Goal: Download file/media

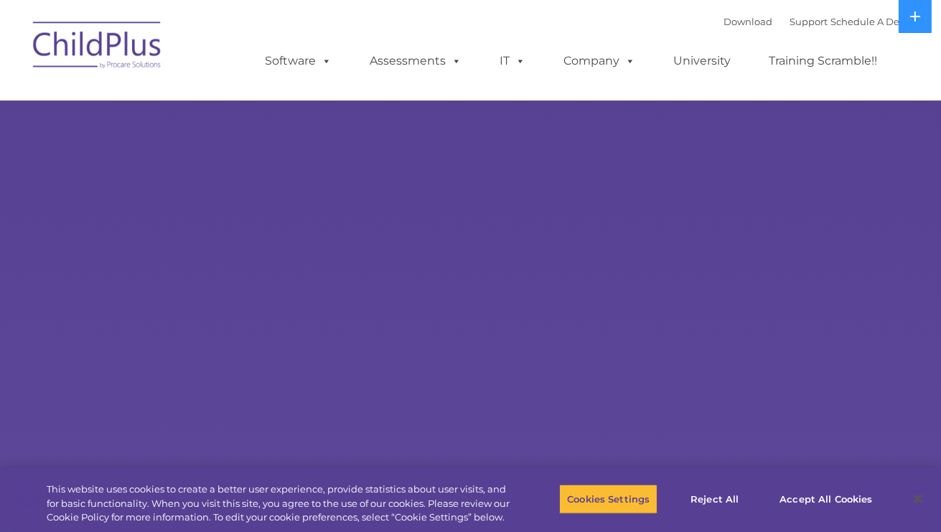
select select "MEDIUM"
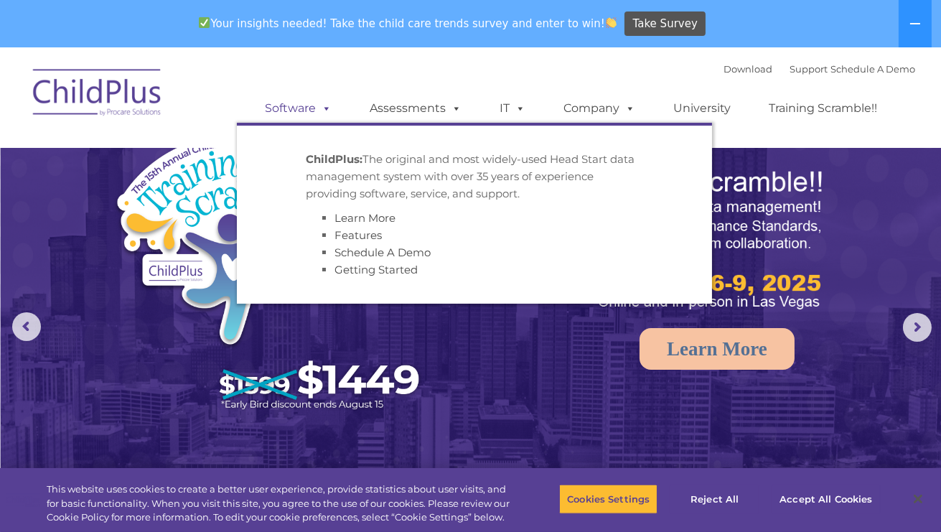
click at [326, 110] on span at bounding box center [324, 108] width 16 height 14
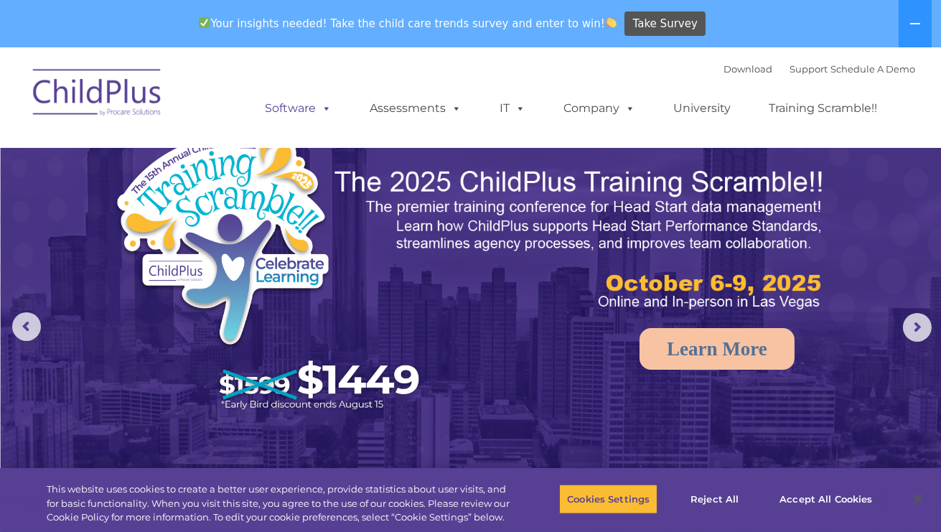
click at [296, 113] on link "Software" at bounding box center [298, 108] width 95 height 29
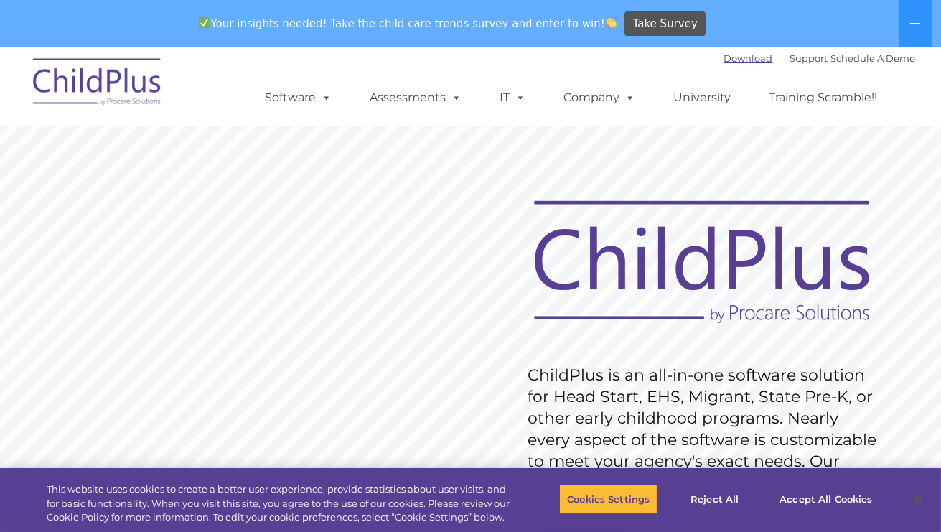
click at [724, 57] on link "Download" at bounding box center [748, 57] width 49 height 11
